Goal: Task Accomplishment & Management: Manage account settings

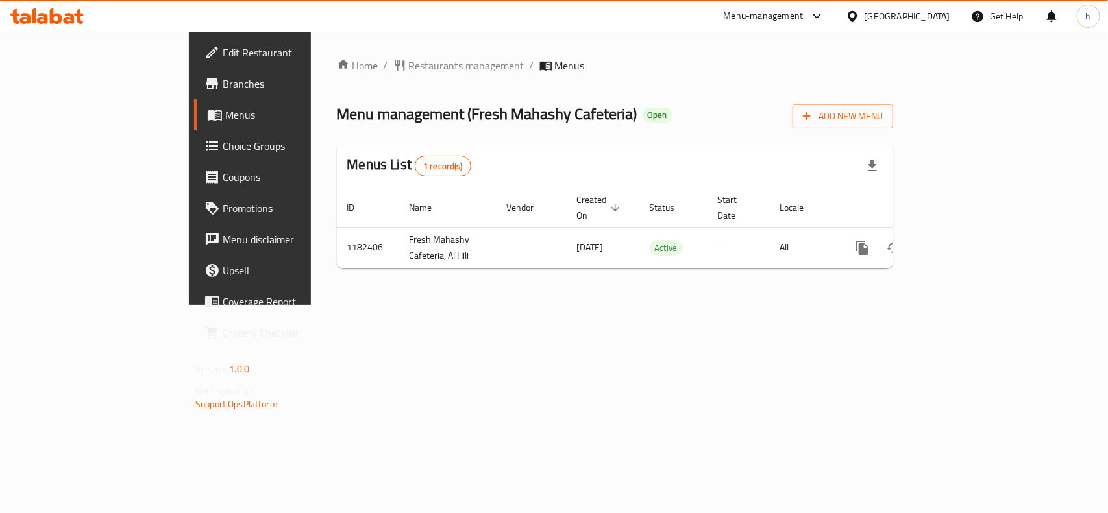
click at [223, 151] on span "Choice Groups" at bounding box center [293, 146] width 141 height 16
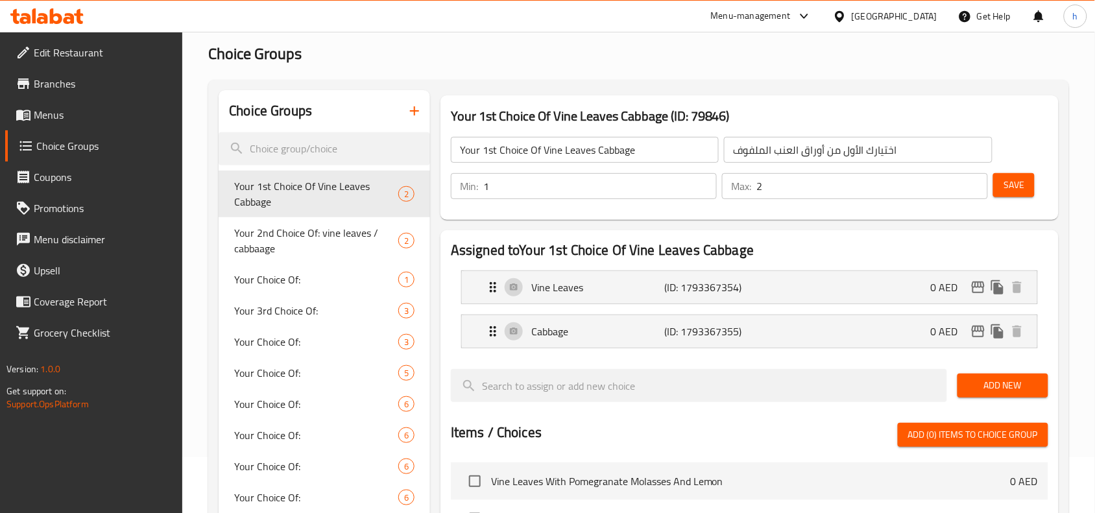
scroll to position [162, 0]
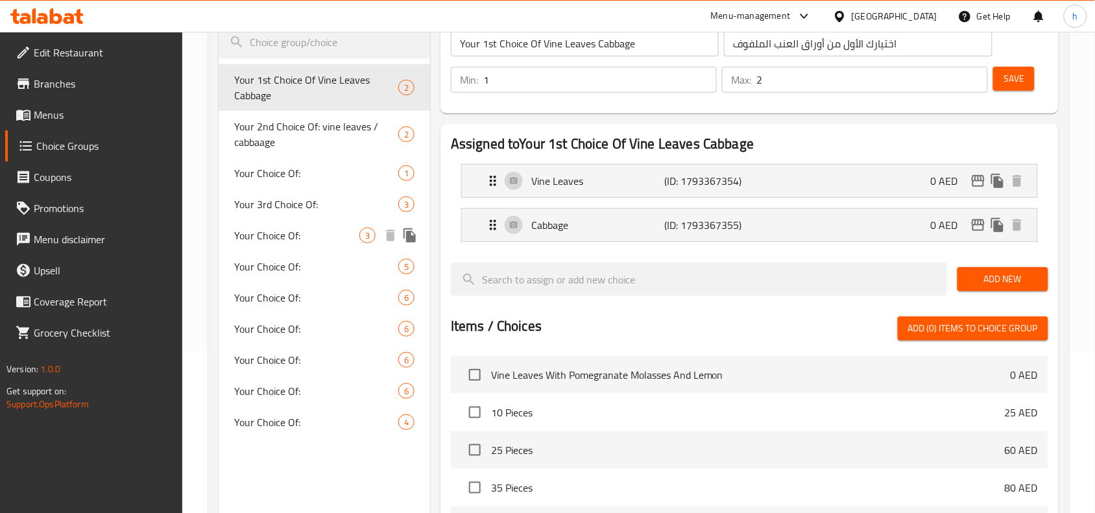
click at [252, 247] on div "Your Choice Of: 3" at bounding box center [325, 235] width 212 height 31
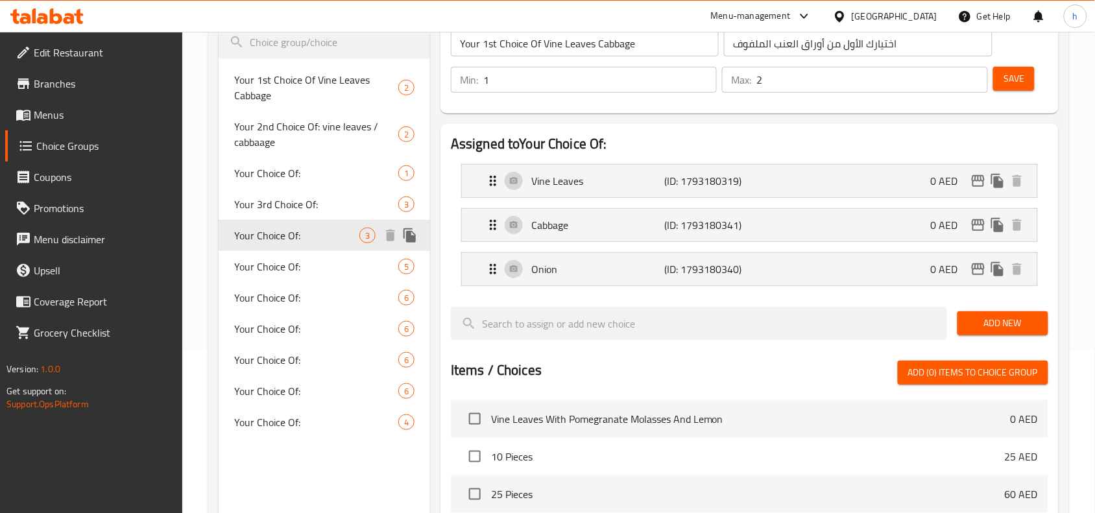
type input "Your Choice Of:"
type input "إختيارك من:"
type input "3"
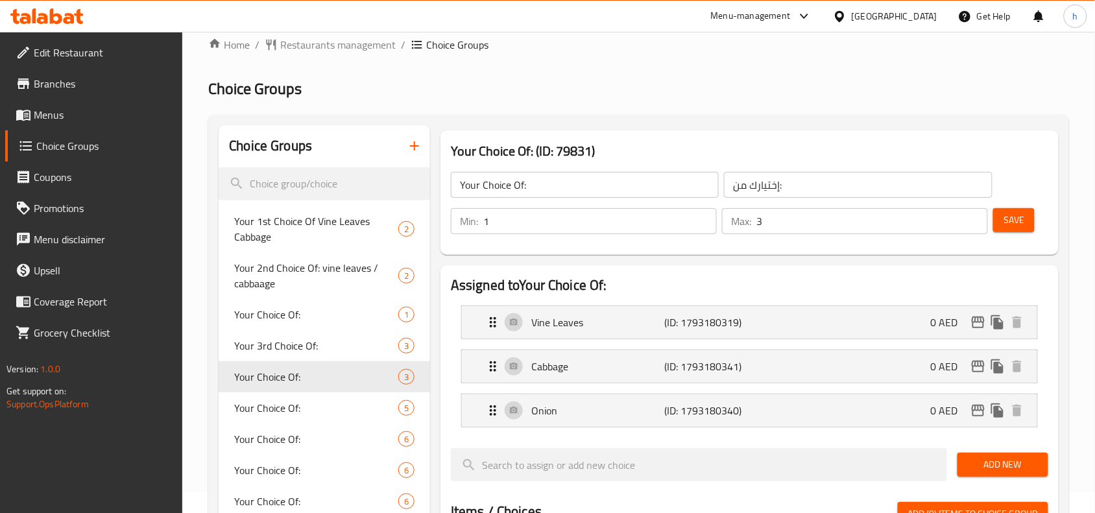
scroll to position [0, 0]
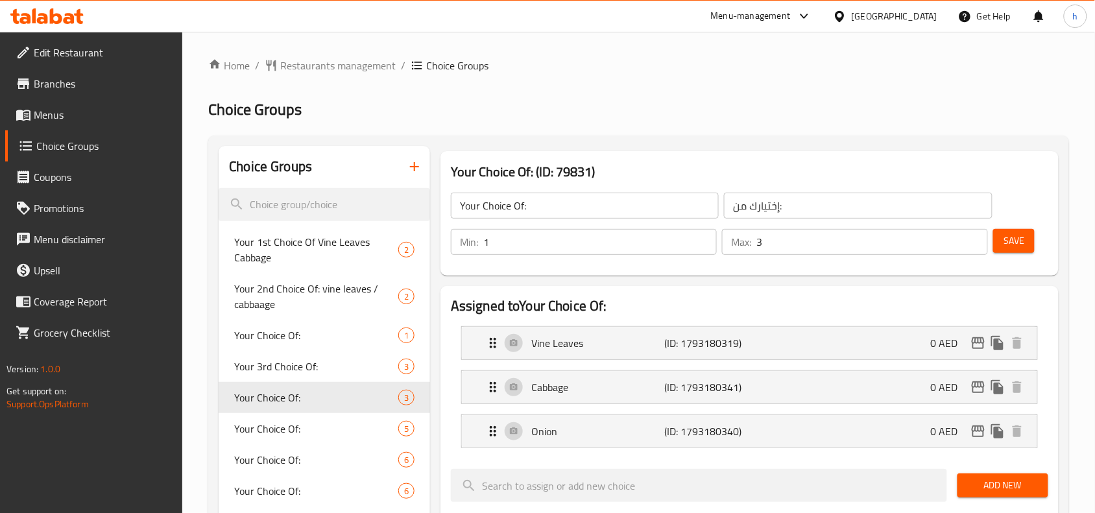
click at [56, 15] on icon at bounding box center [56, 16] width 12 height 16
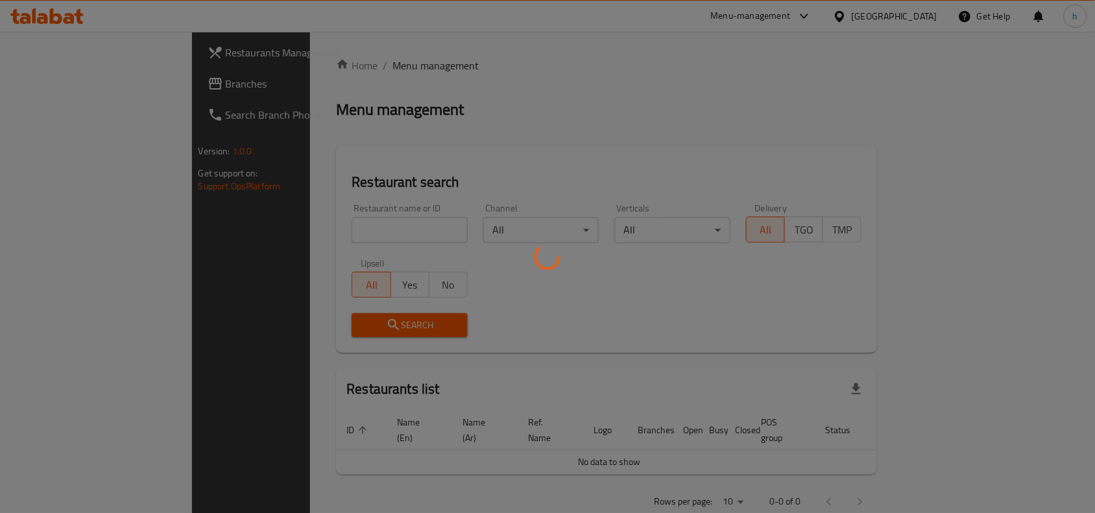
click at [69, 88] on div at bounding box center [547, 256] width 1095 height 513
click at [615, 104] on div at bounding box center [547, 256] width 1095 height 513
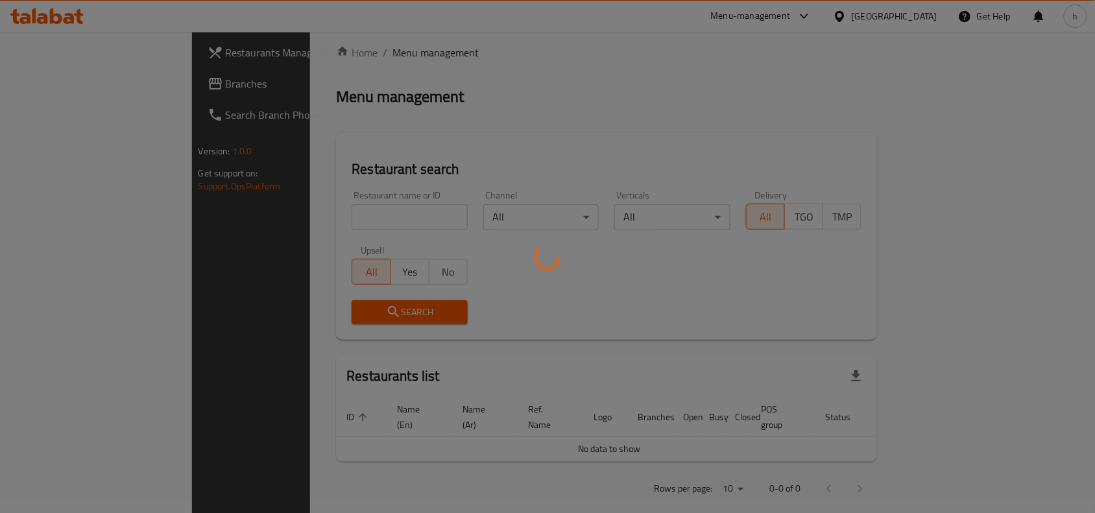
scroll to position [17, 0]
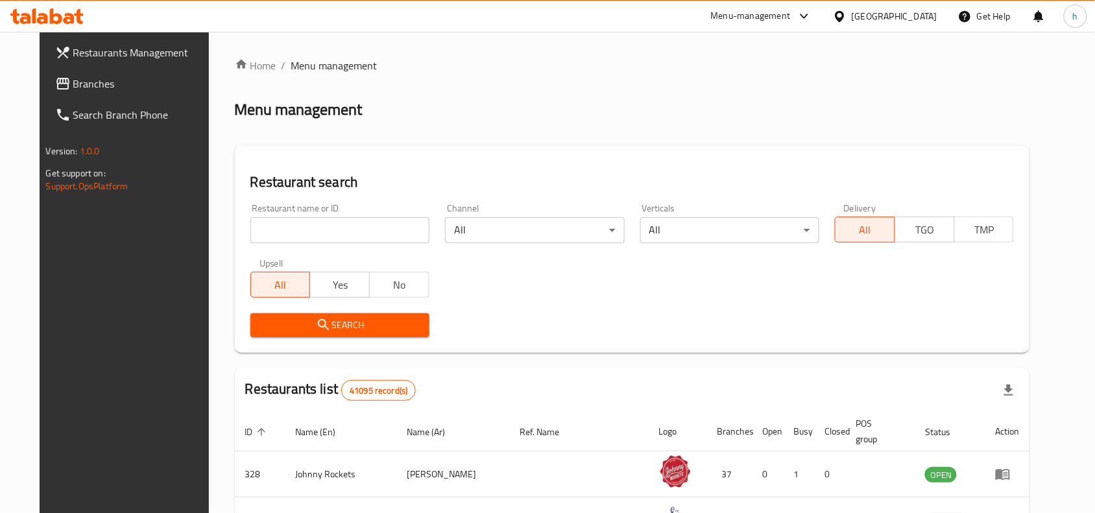
drag, startPoint x: 290, startPoint y: 232, endPoint x: 280, endPoint y: 245, distance: 16.2
click at [290, 232] on input "search" at bounding box center [339, 230] width 179 height 26
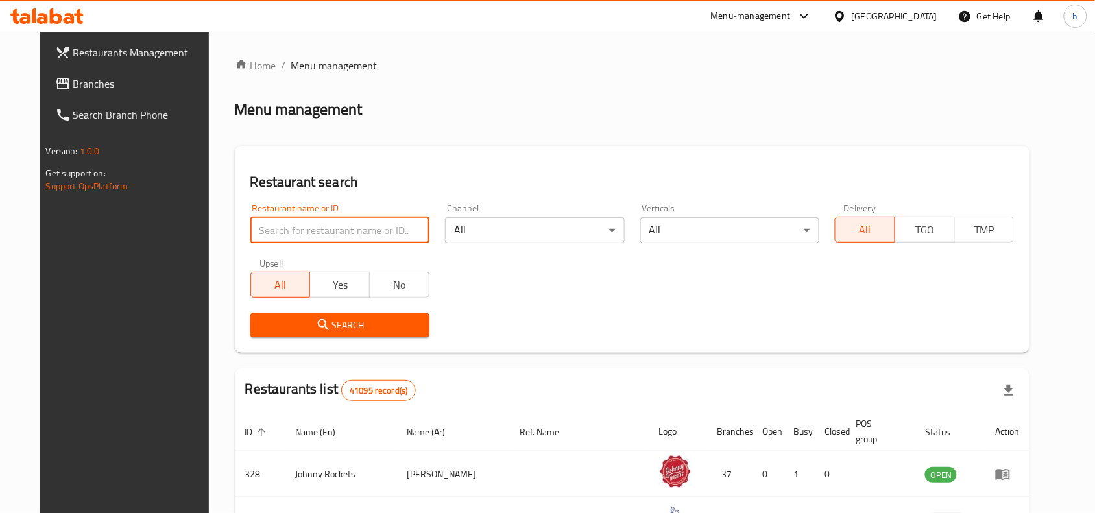
paste input "775118"
type input "775118"
click at [269, 321] on span "Search" at bounding box center [340, 325] width 158 height 16
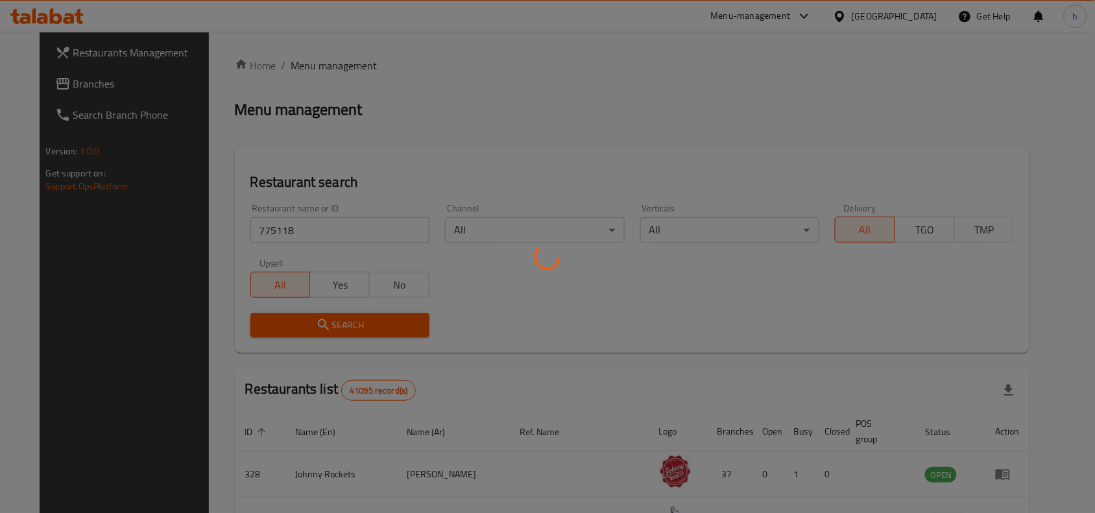
click at [578, 115] on div at bounding box center [547, 256] width 1095 height 513
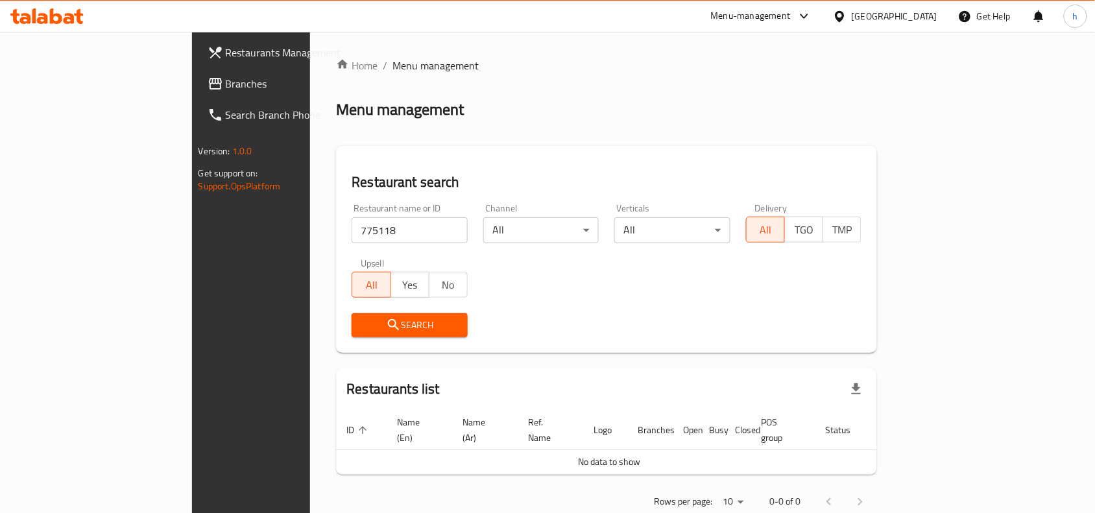
click at [344, 312] on div "Search" at bounding box center [410, 326] width 132 height 40
click at [362, 322] on span "Search" at bounding box center [409, 325] width 95 height 16
click at [433, 103] on div "Menu management" at bounding box center [606, 109] width 541 height 21
click at [352, 234] on input "775118" at bounding box center [410, 230] width 116 height 26
click at [226, 88] on span "Branches" at bounding box center [295, 84] width 139 height 16
